Goal: Check status: Check status

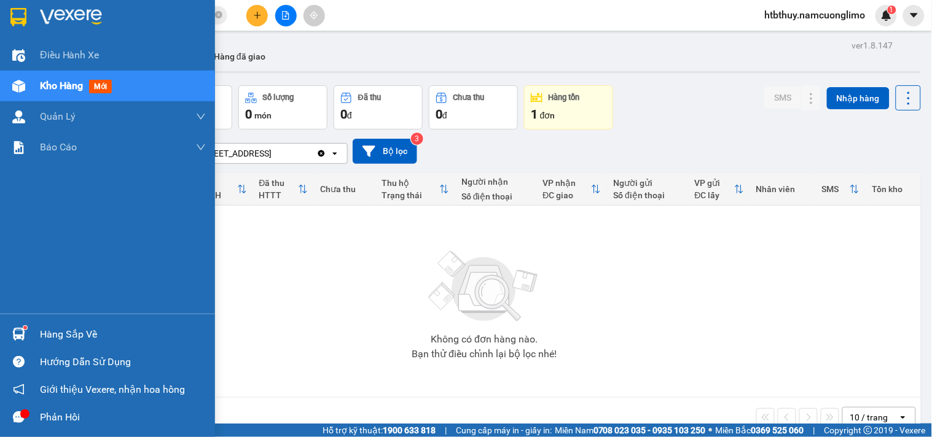
click at [31, 327] on div "Hàng sắp về" at bounding box center [107, 335] width 215 height 28
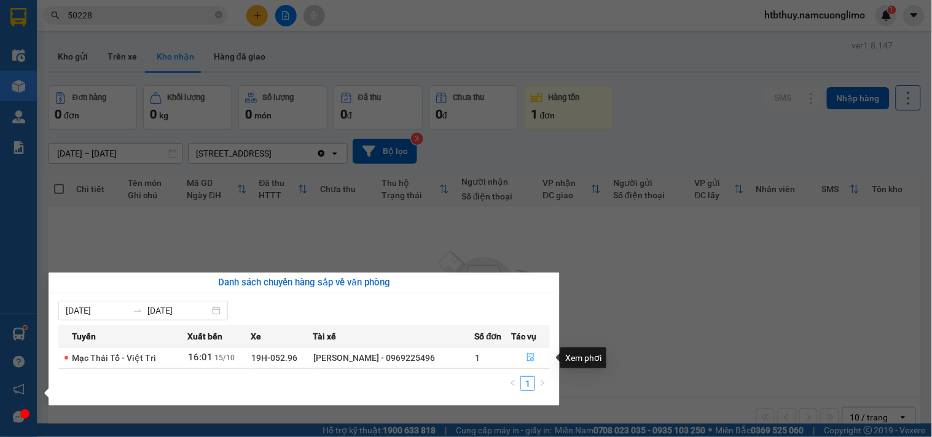
click at [531, 359] on icon "file-done" at bounding box center [530, 357] width 7 height 9
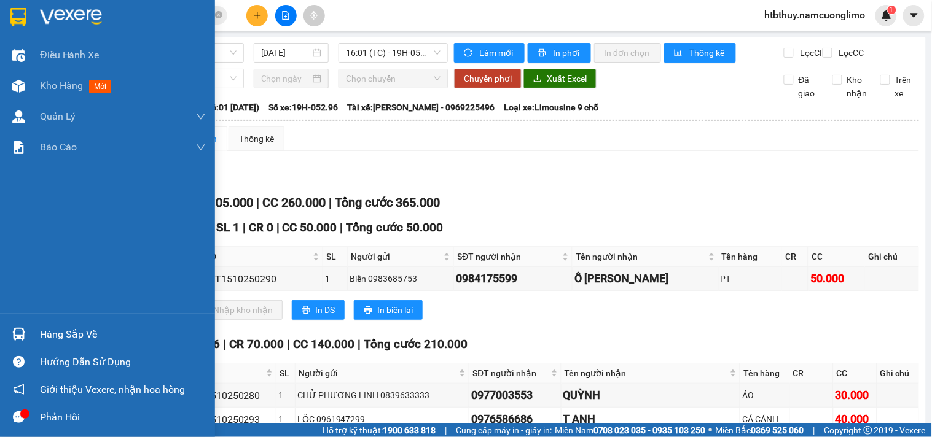
click at [25, 330] on img at bounding box center [18, 334] width 13 height 13
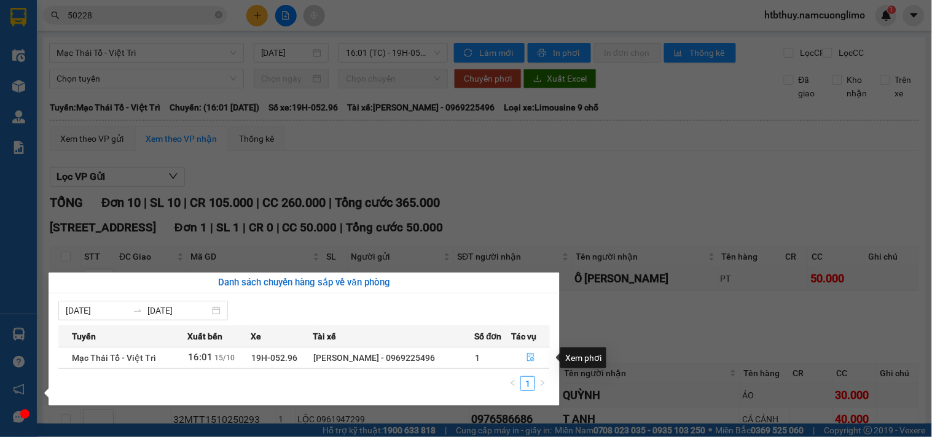
click at [530, 358] on icon "file-done" at bounding box center [531, 357] width 9 height 9
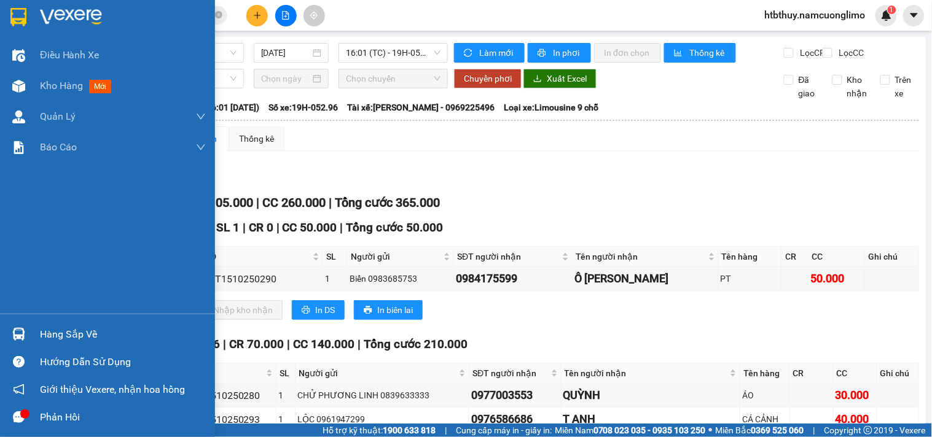
click at [27, 334] on div at bounding box center [19, 335] width 22 height 22
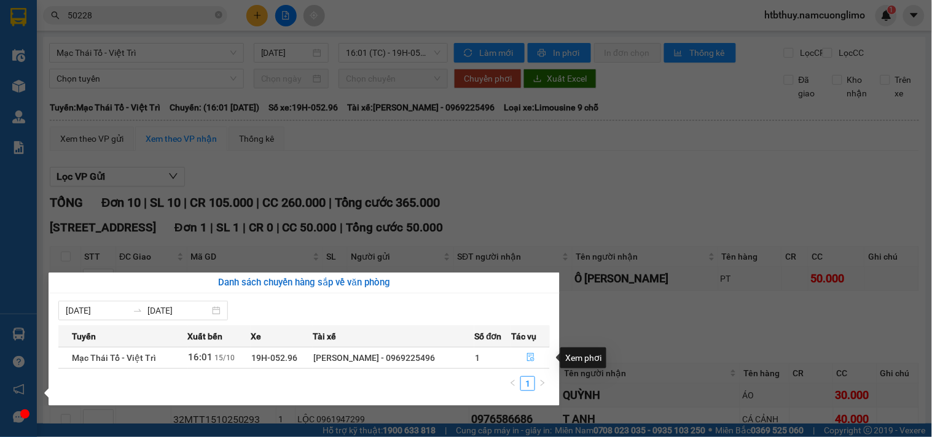
click at [530, 357] on icon "file-done" at bounding box center [531, 357] width 9 height 9
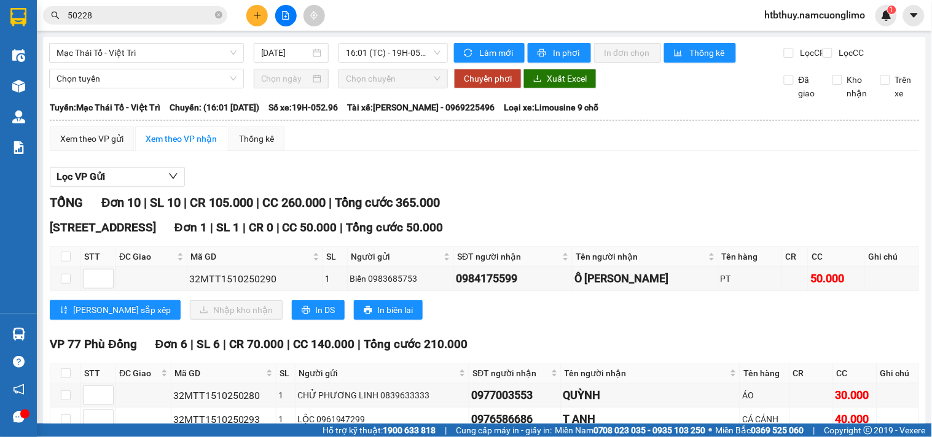
click at [702, 168] on div "Xem theo VP gửi Xem theo VP nhận Thống kê Lọc VP Gửi TỔNG Đơn 10 | SL 10 | CR …" at bounding box center [484, 432] width 869 height 610
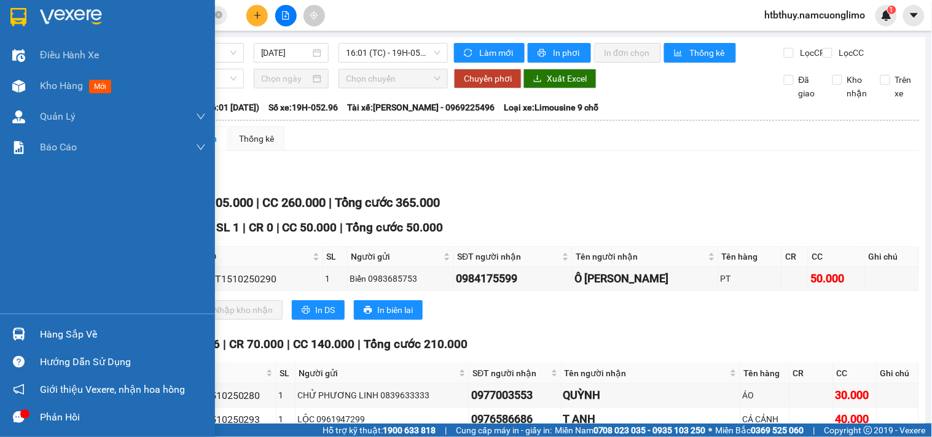
click at [14, 413] on icon "message" at bounding box center [19, 418] width 12 height 12
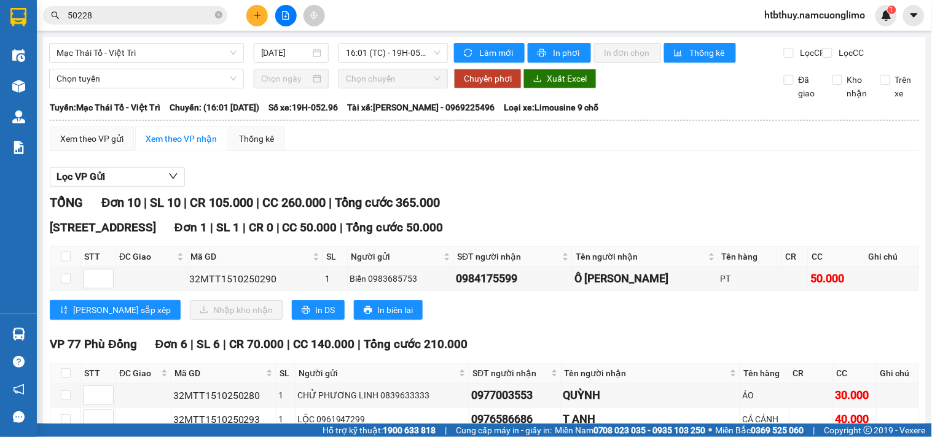
click at [793, 12] on span "htbthuy.namcuonglimo" at bounding box center [815, 14] width 120 height 15
click at [786, 41] on span "Đăng xuất" at bounding box center [820, 38] width 97 height 14
